Goal: Submit feedback/report problem: Provide input to the site owners about the experience or issues

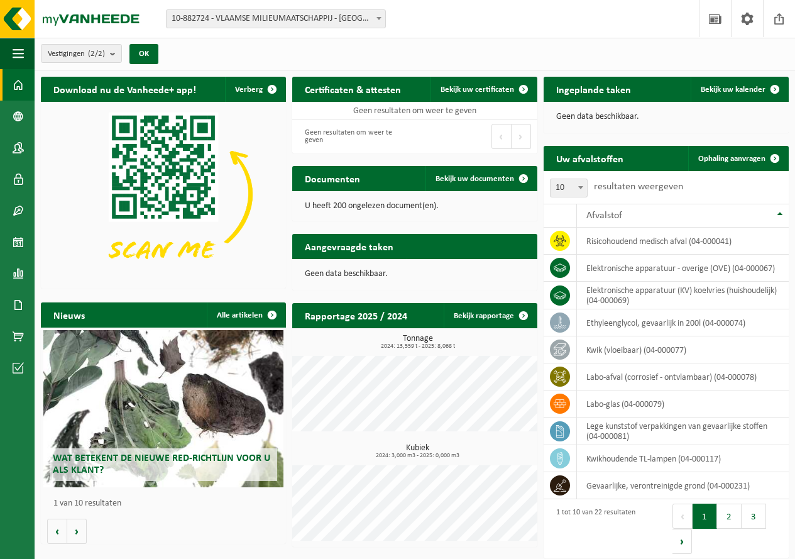
click at [353, 23] on span "10-882724 - VLAAMSE MILIEUMAATSCHAPPIJ - [GEOGRAPHIC_DATA]" at bounding box center [276, 19] width 219 height 18
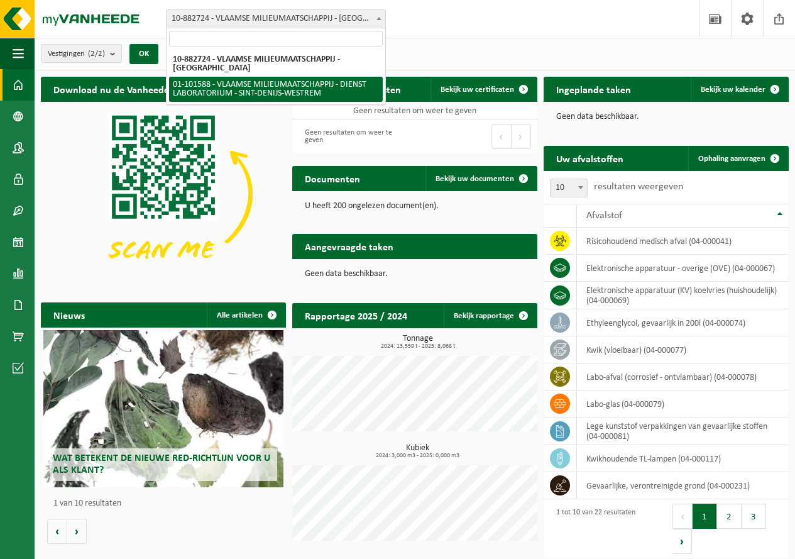
select select "111040"
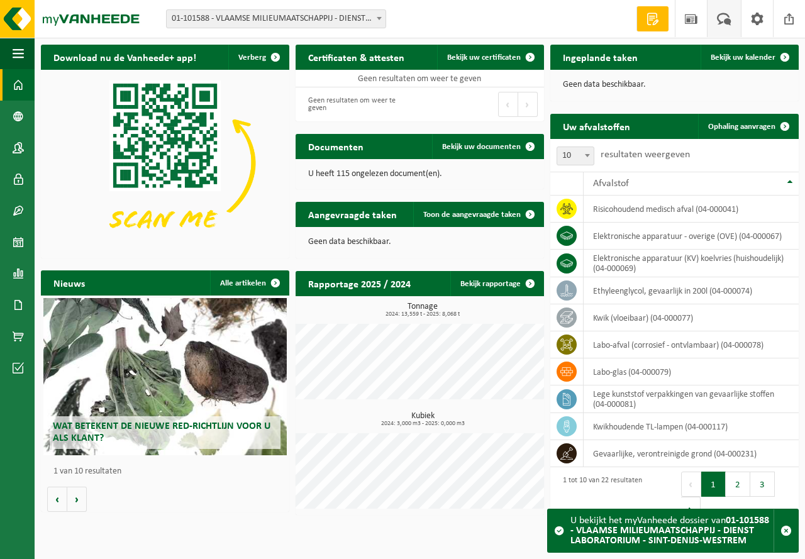
click at [718, 23] on span at bounding box center [723, 18] width 21 height 37
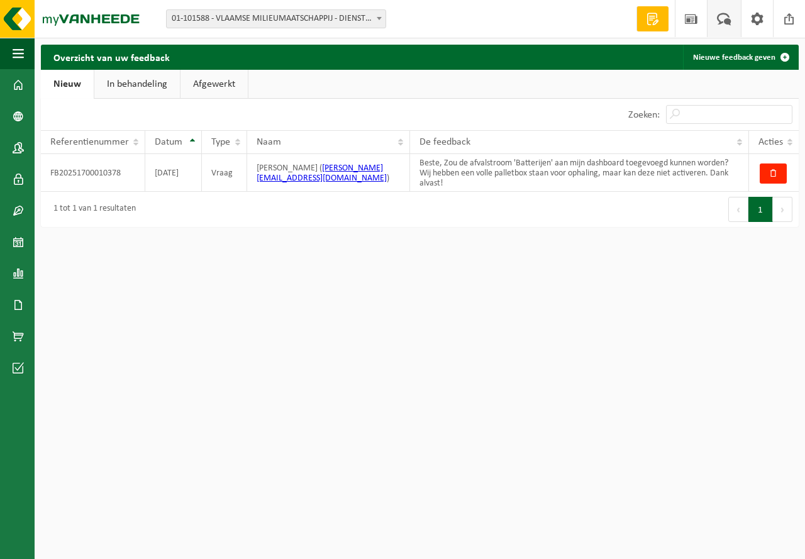
click at [729, 21] on span at bounding box center [723, 18] width 21 height 37
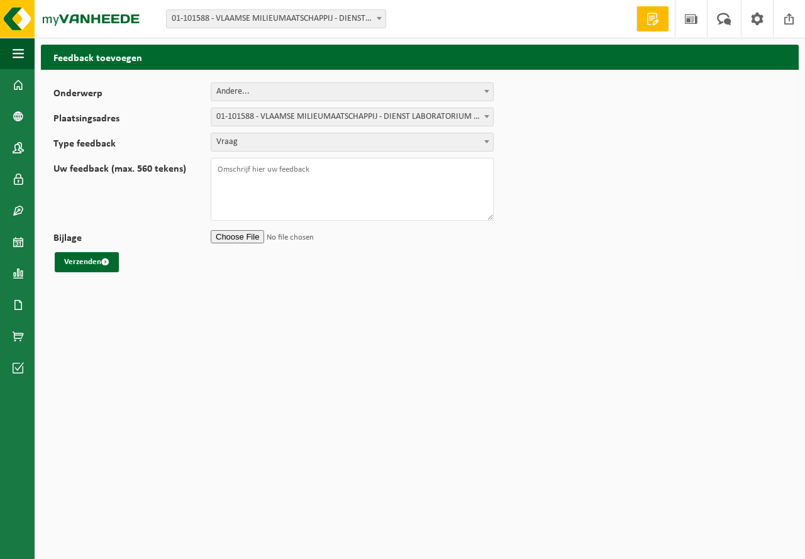
select select "32"
type textarea "B"
click at [9, 17] on img at bounding box center [75, 19] width 151 height 38
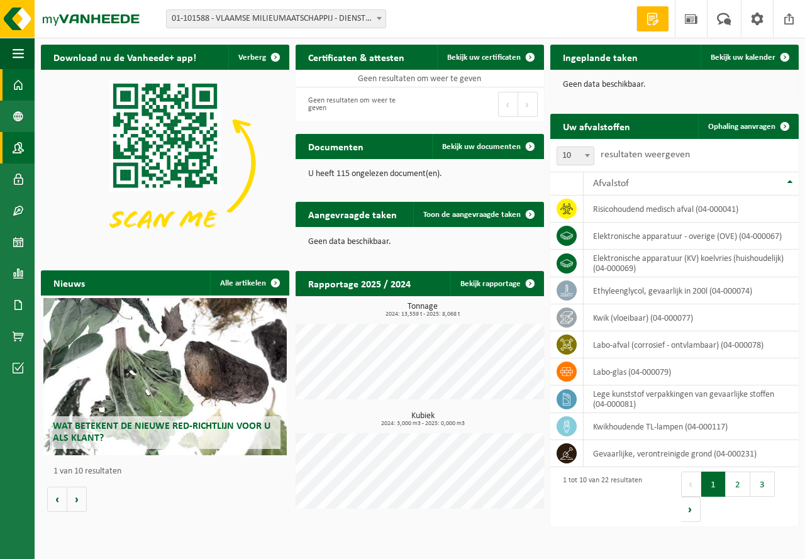
click at [13, 141] on span at bounding box center [18, 147] width 11 height 31
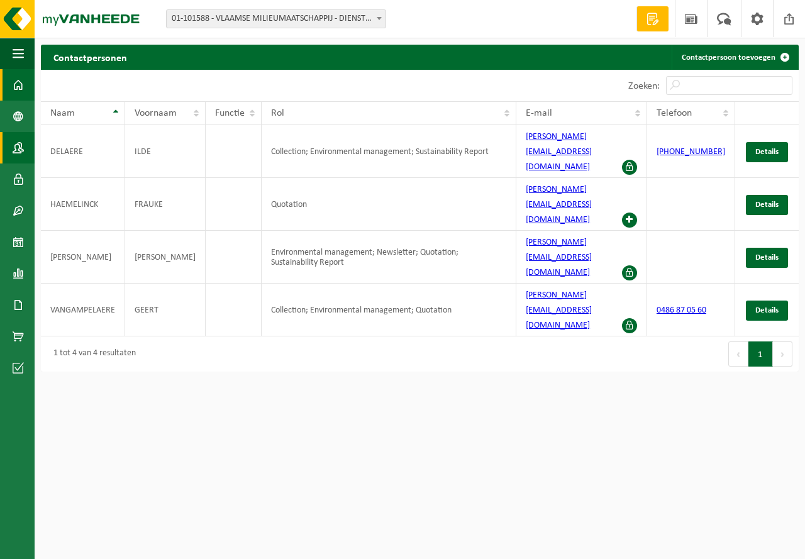
click at [20, 86] on span at bounding box center [18, 84] width 11 height 31
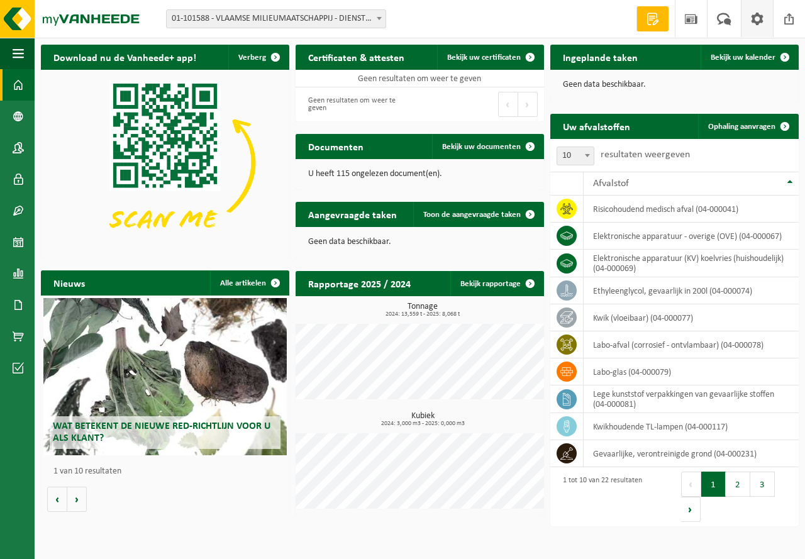
click at [761, 22] on span at bounding box center [756, 18] width 19 height 37
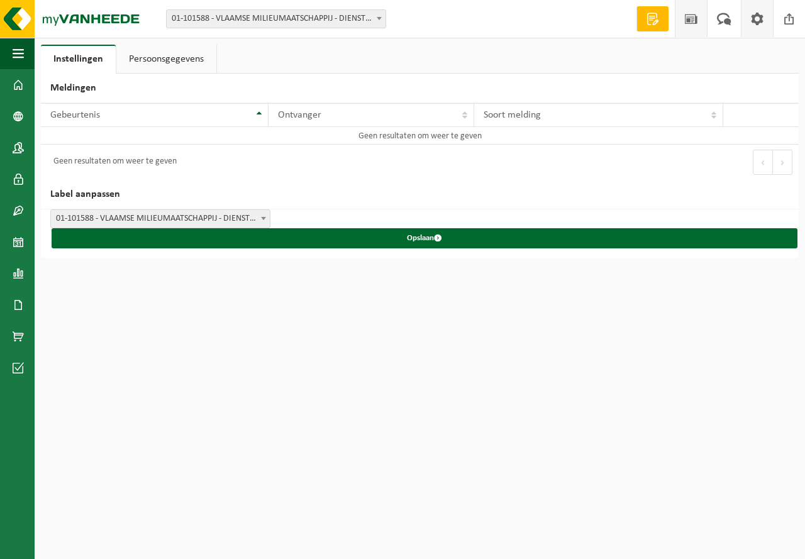
click at [696, 25] on span at bounding box center [690, 18] width 19 height 37
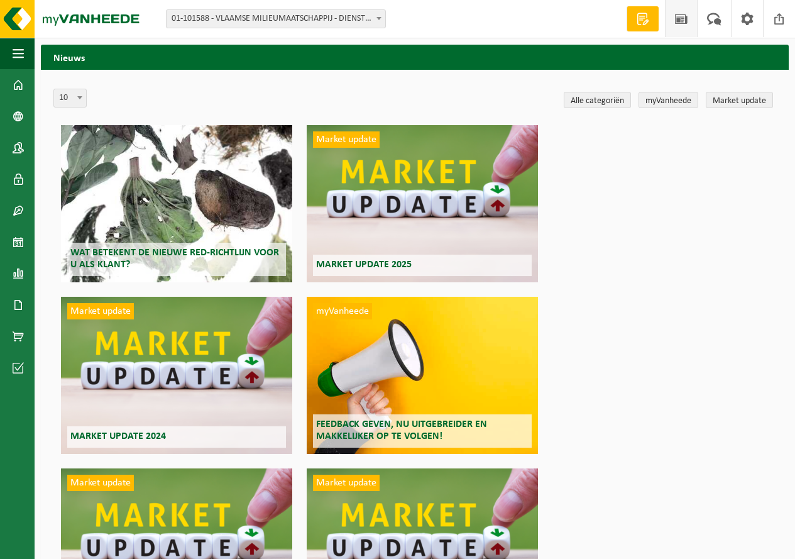
click at [634, 24] on span at bounding box center [643, 19] width 19 height 13
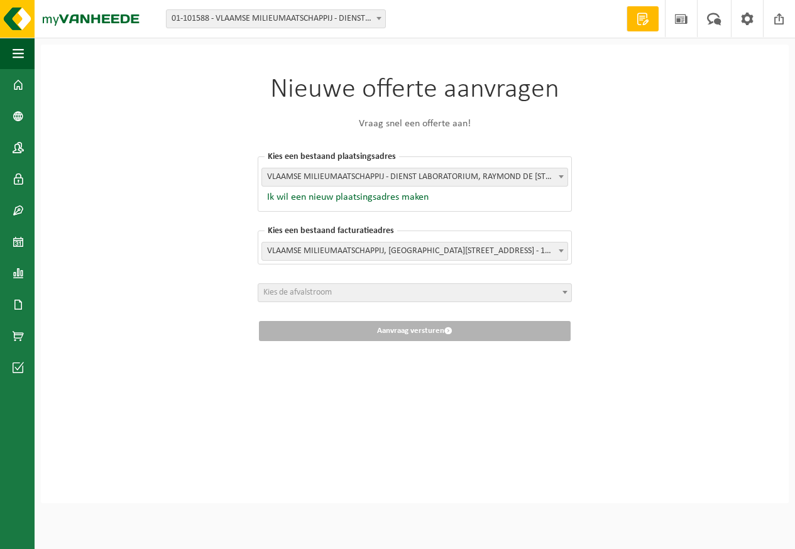
click at [289, 299] on span "Kies de afvalstroom" at bounding box center [414, 293] width 313 height 18
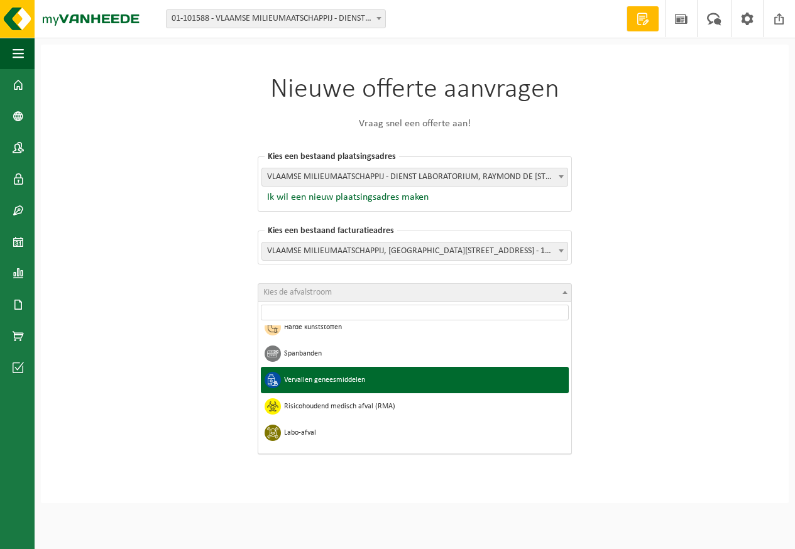
scroll to position [629, 0]
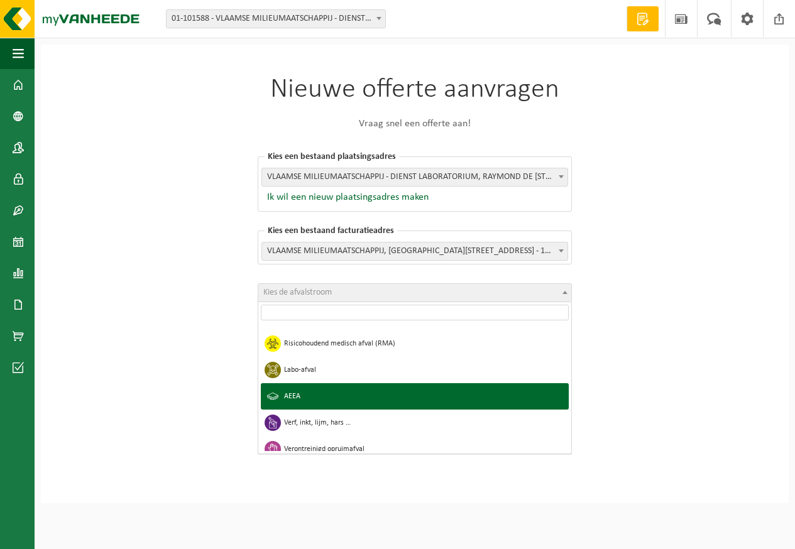
select select "19"
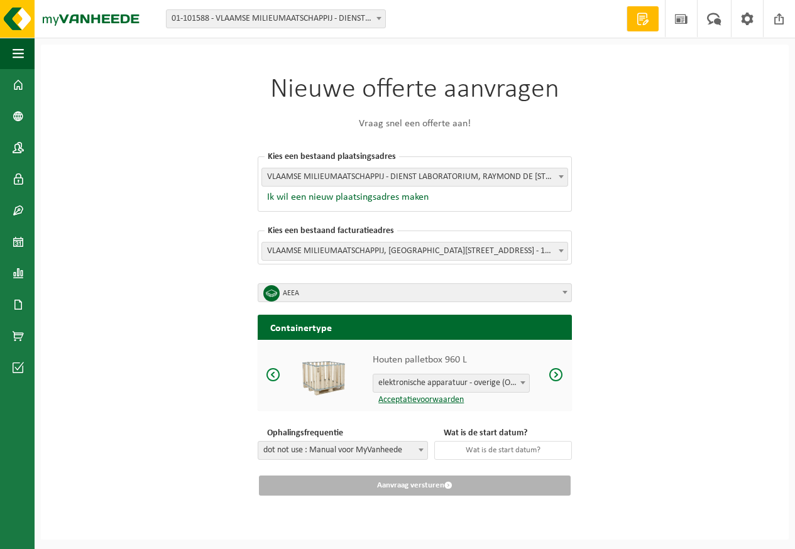
click at [521, 382] on b at bounding box center [522, 383] width 5 height 3
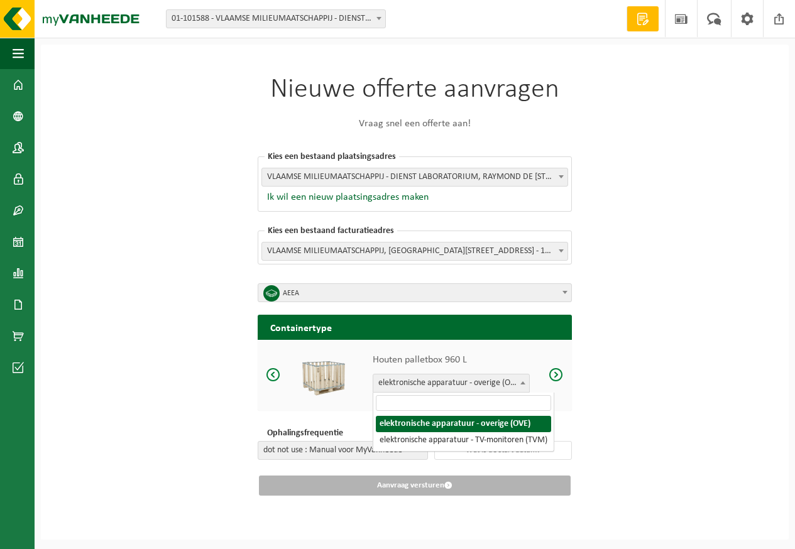
click at [151, 368] on div "Nieuwe offerte aanvragen Vraag snel een offerte aan! [GEOGRAPHIC_DATA] een best…" at bounding box center [415, 292] width 748 height 495
